Goal: Task Accomplishment & Management: Use online tool/utility

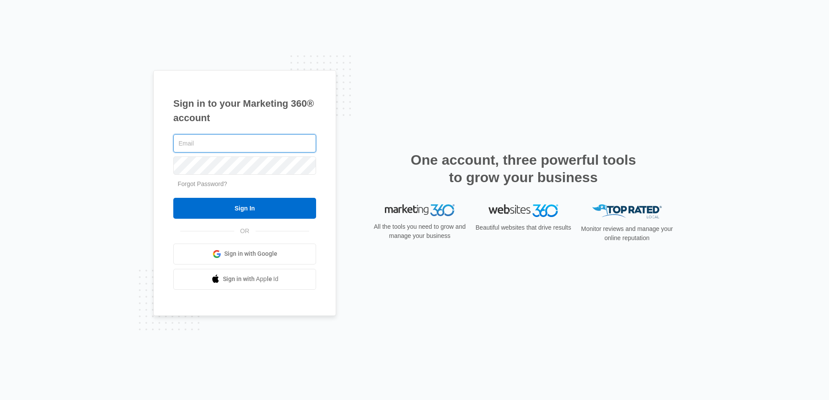
click at [241, 150] on input "text" at bounding box center [244, 143] width 143 height 18
click at [238, 143] on input "text" at bounding box center [244, 143] width 143 height 18
type input "[PERSON_NAME][EMAIL_ADDRESS][PERSON_NAME][DOMAIN_NAME]"
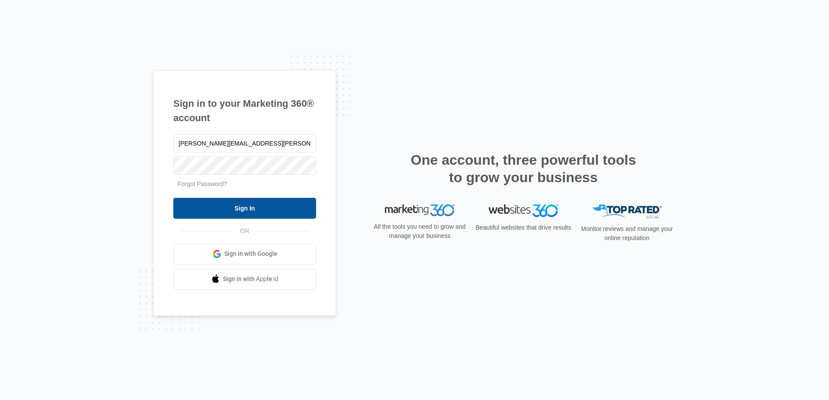
click at [239, 205] on input "Sign In" at bounding box center [244, 208] width 143 height 21
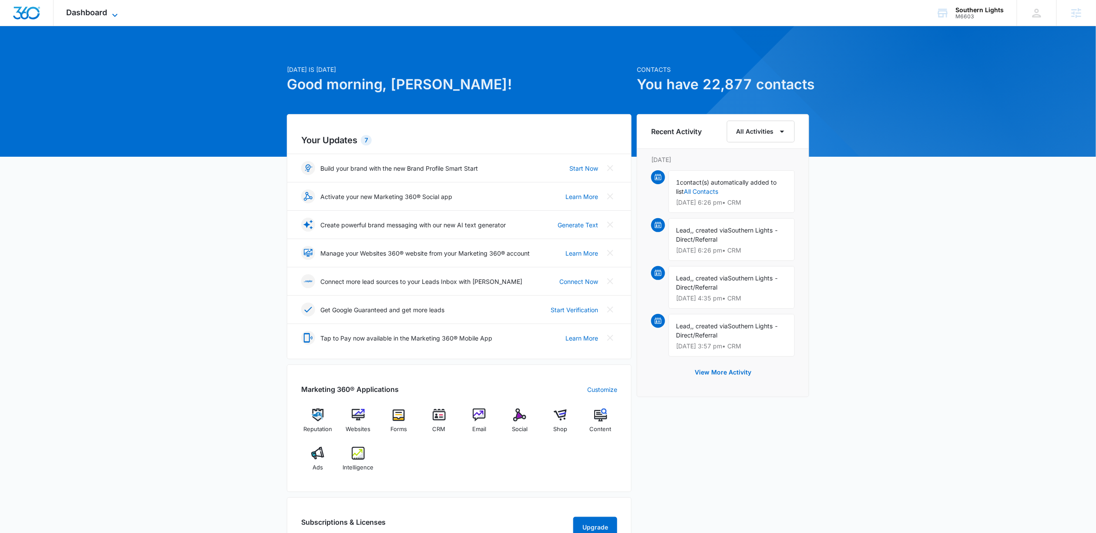
click at [102, 10] on span "Dashboard" at bounding box center [87, 12] width 41 height 9
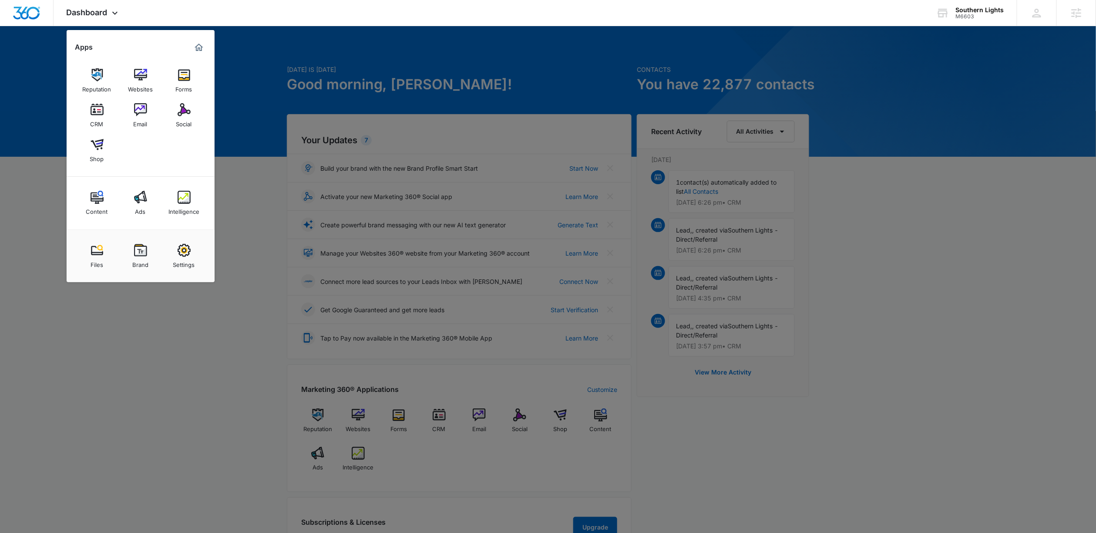
click at [131, 111] on link "Email" at bounding box center [140, 115] width 33 height 33
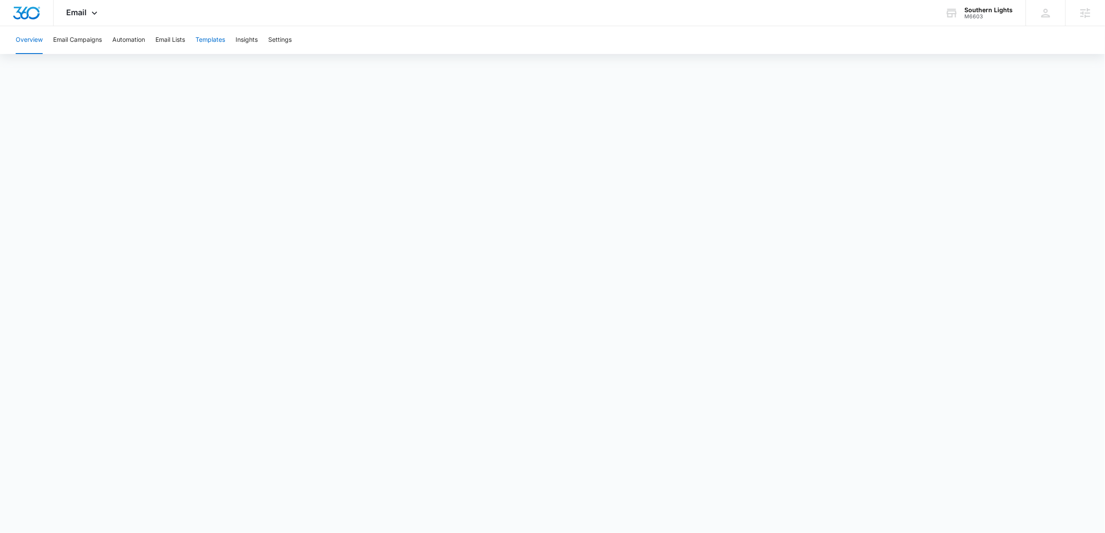
click at [210, 40] on button "Templates" at bounding box center [210, 40] width 30 height 28
